Goal: Information Seeking & Learning: Learn about a topic

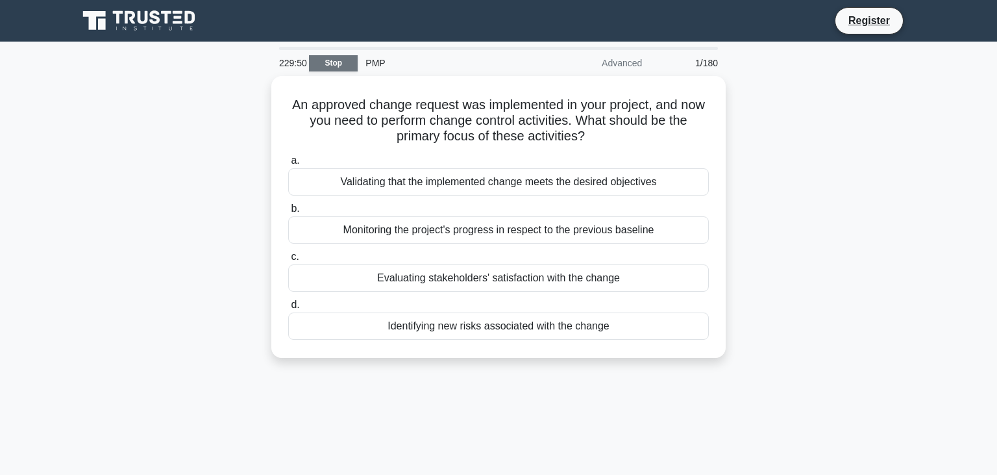
click at [342, 64] on link "Stop" at bounding box center [333, 63] width 49 height 16
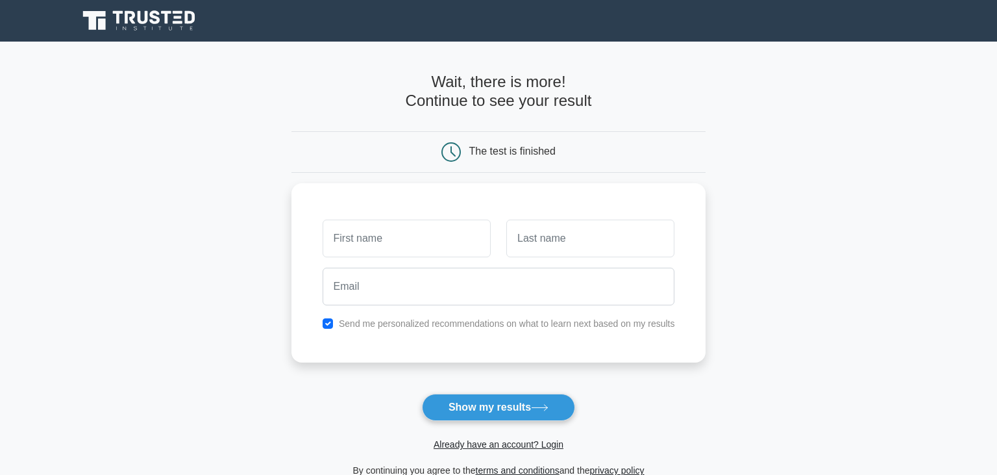
click at [719, 136] on main "Wait, there is more! Continue to see your result The test is finished and the" at bounding box center [498, 276] width 997 height 468
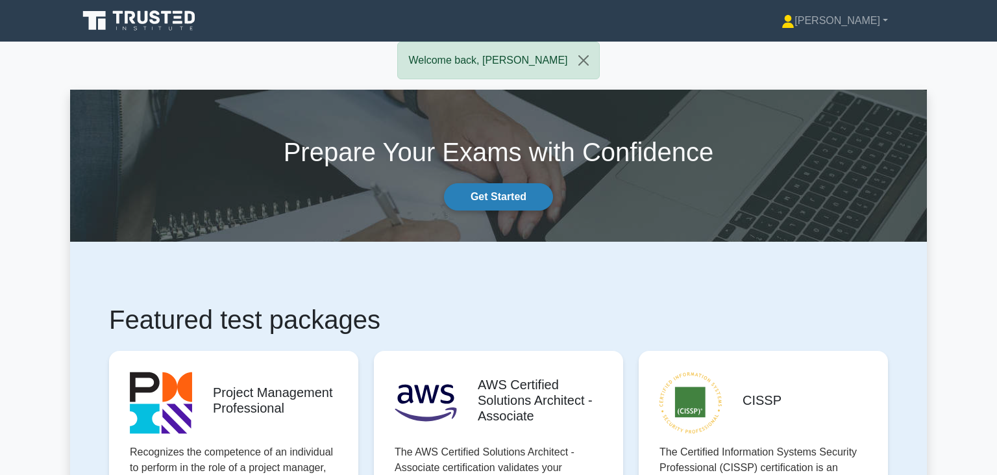
click at [495, 194] on link "Get Started" at bounding box center [498, 196] width 109 height 27
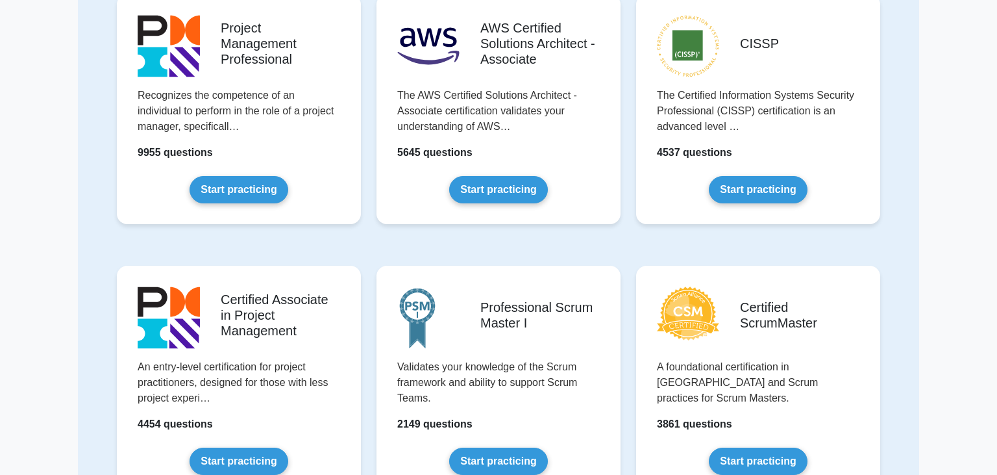
scroll to position [153, 0]
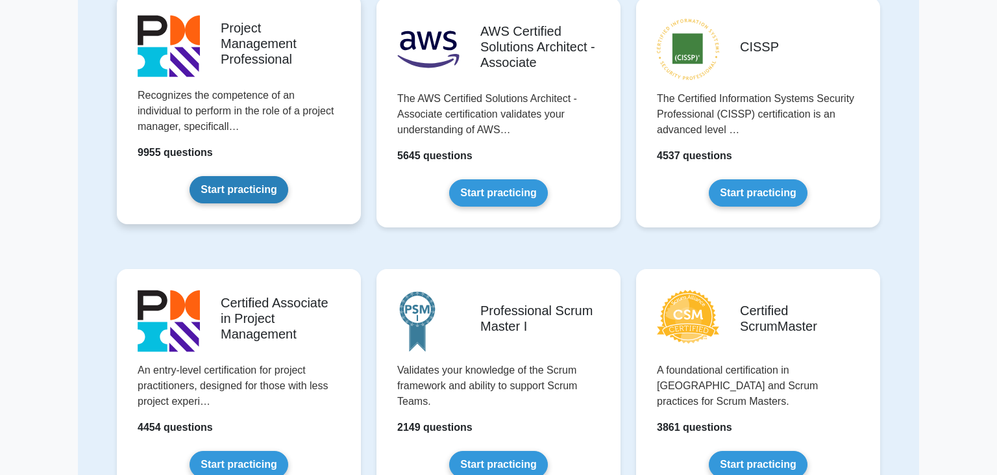
click at [243, 191] on link "Start practicing" at bounding box center [239, 189] width 98 height 27
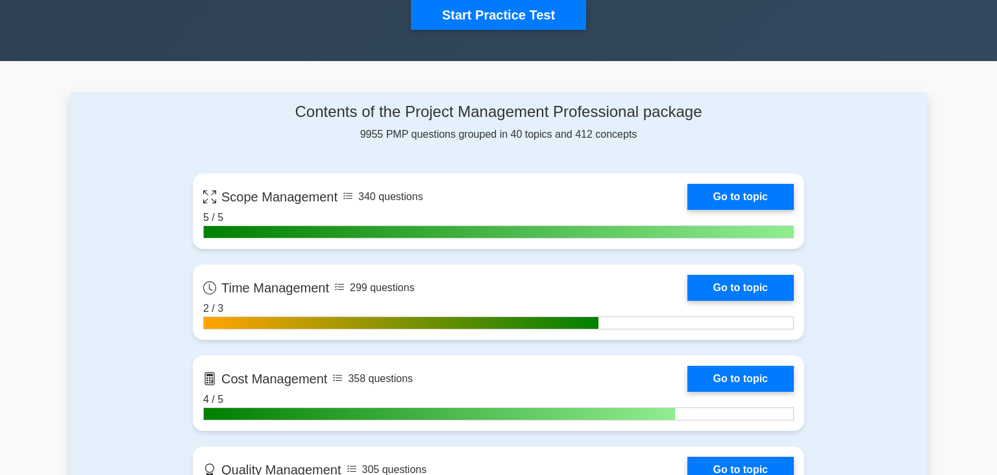
scroll to position [447, 0]
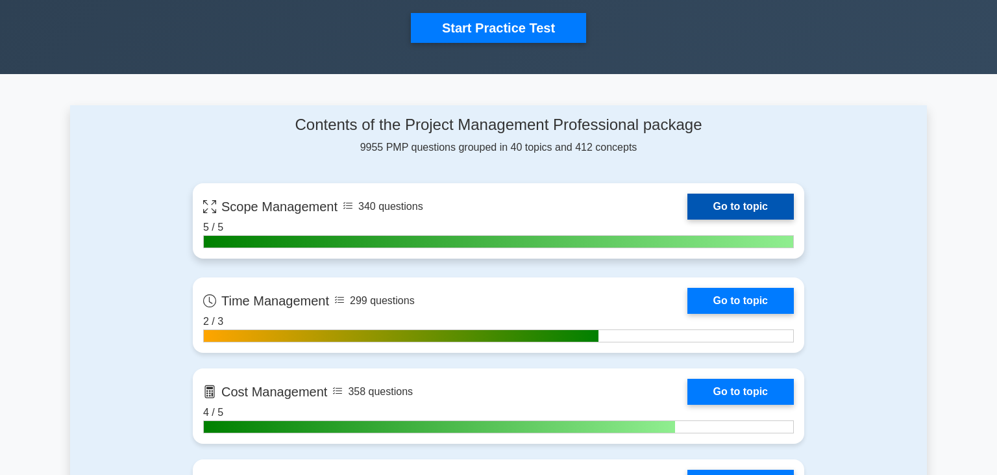
click at [723, 205] on link "Go to topic" at bounding box center [741, 207] width 106 height 26
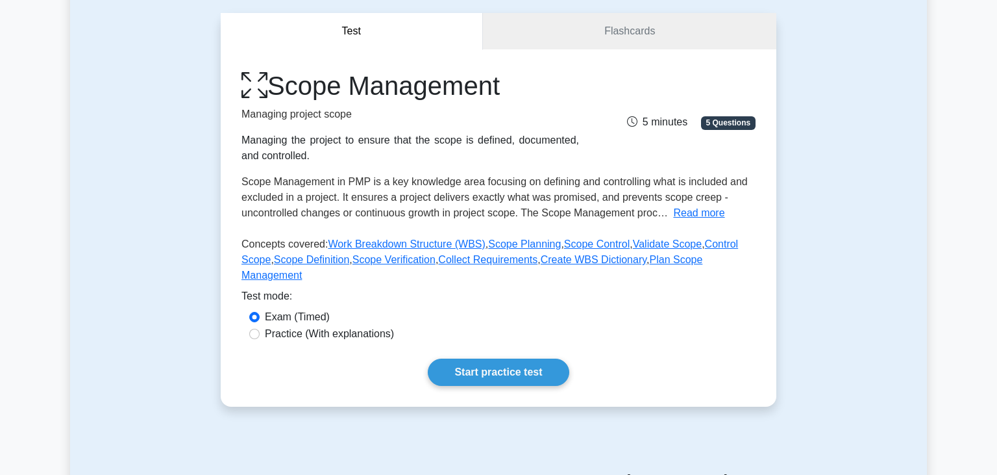
scroll to position [124, 0]
